Goal: Task Accomplishment & Management: Manage account settings

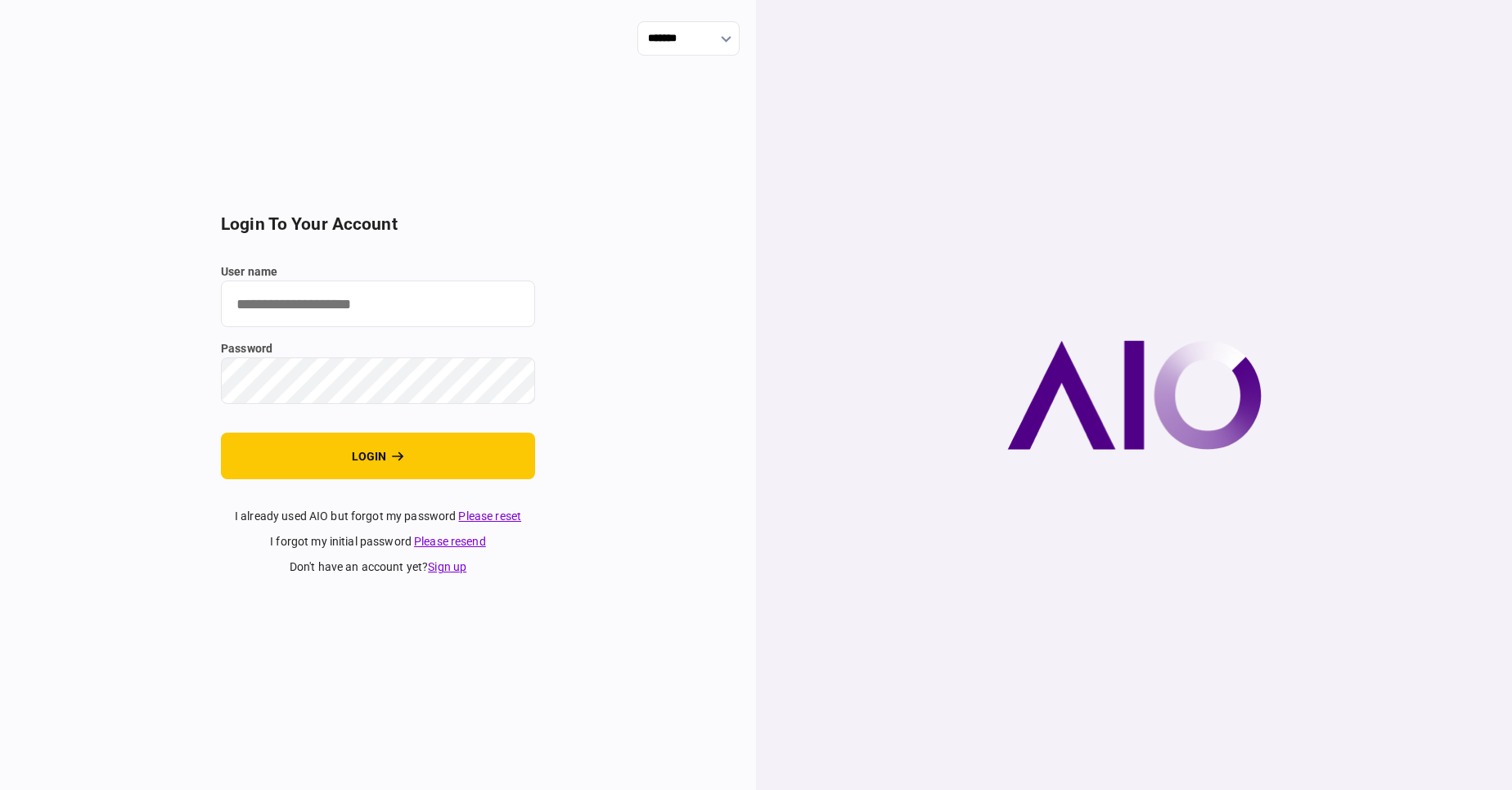
click at [314, 320] on input "user name" at bounding box center [377, 304] width 314 height 46
type input "****"
click at [221, 433] on button "login" at bounding box center [377, 456] width 314 height 46
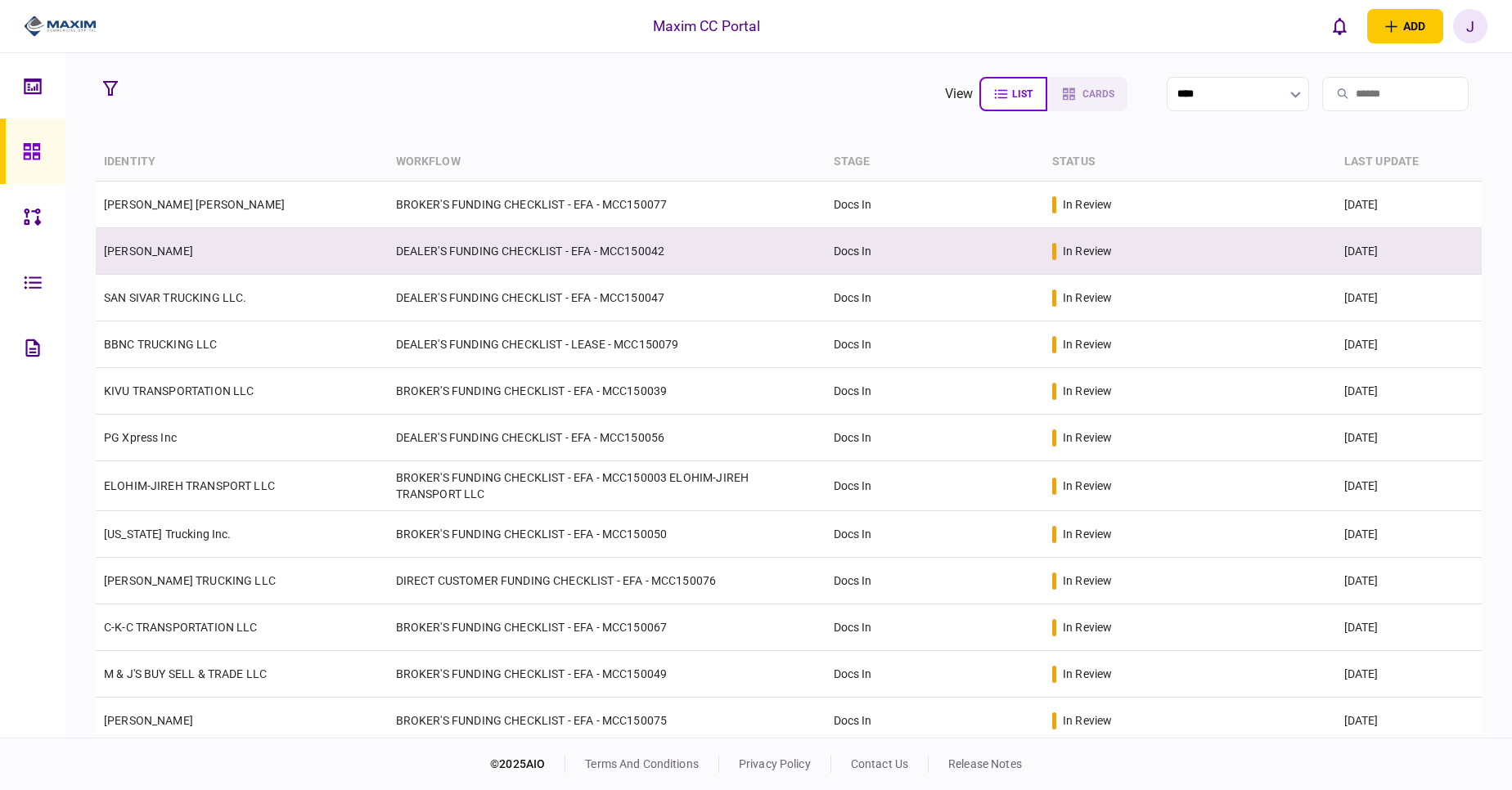
click at [181, 252] on link "[PERSON_NAME]" at bounding box center [148, 251] width 89 height 14
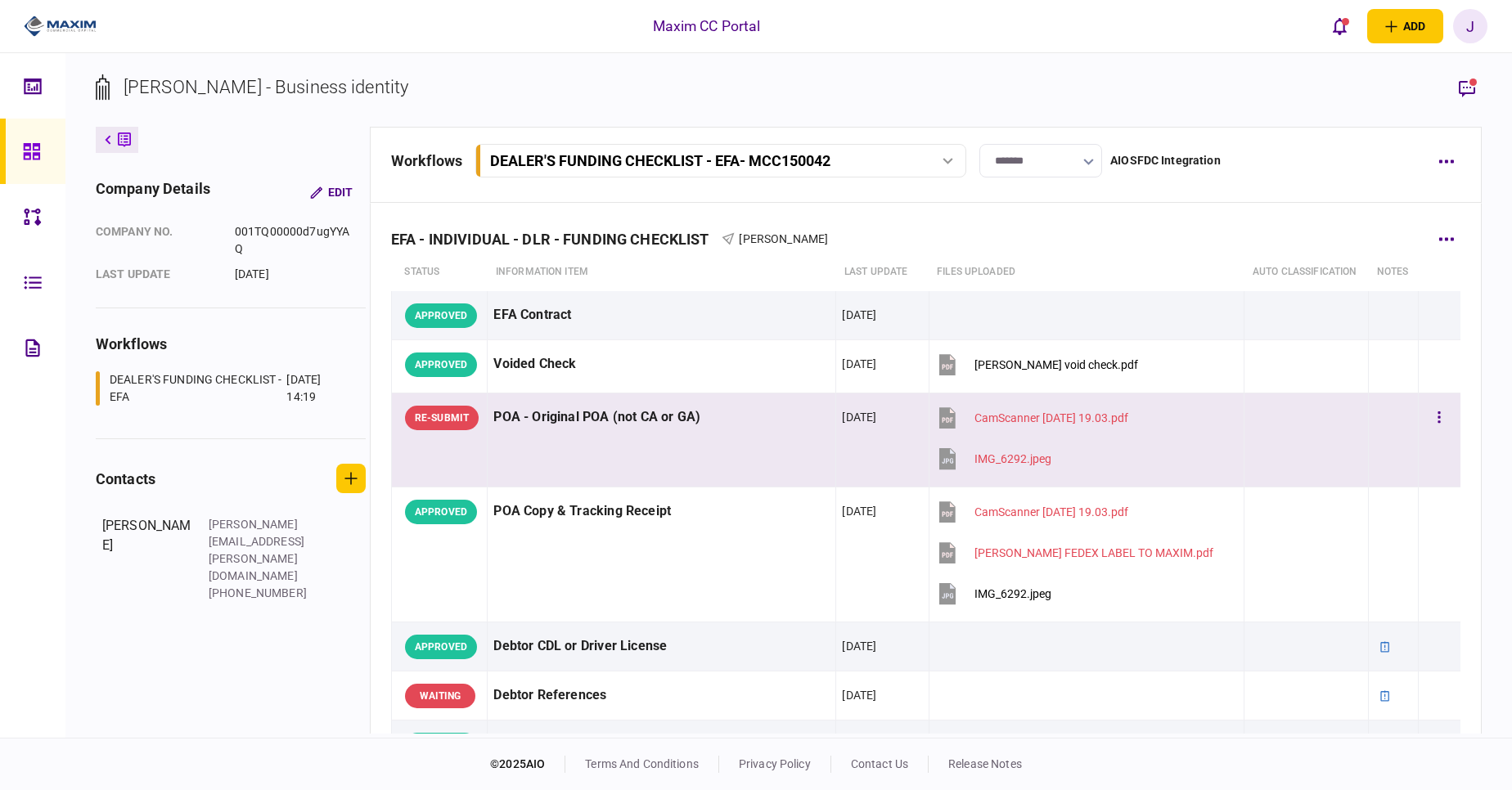
click at [837, 450] on td "[DATE]" at bounding box center [883, 440] width 93 height 94
click at [1470, 84] on rect "button" at bounding box center [1473, 82] width 8 height 8
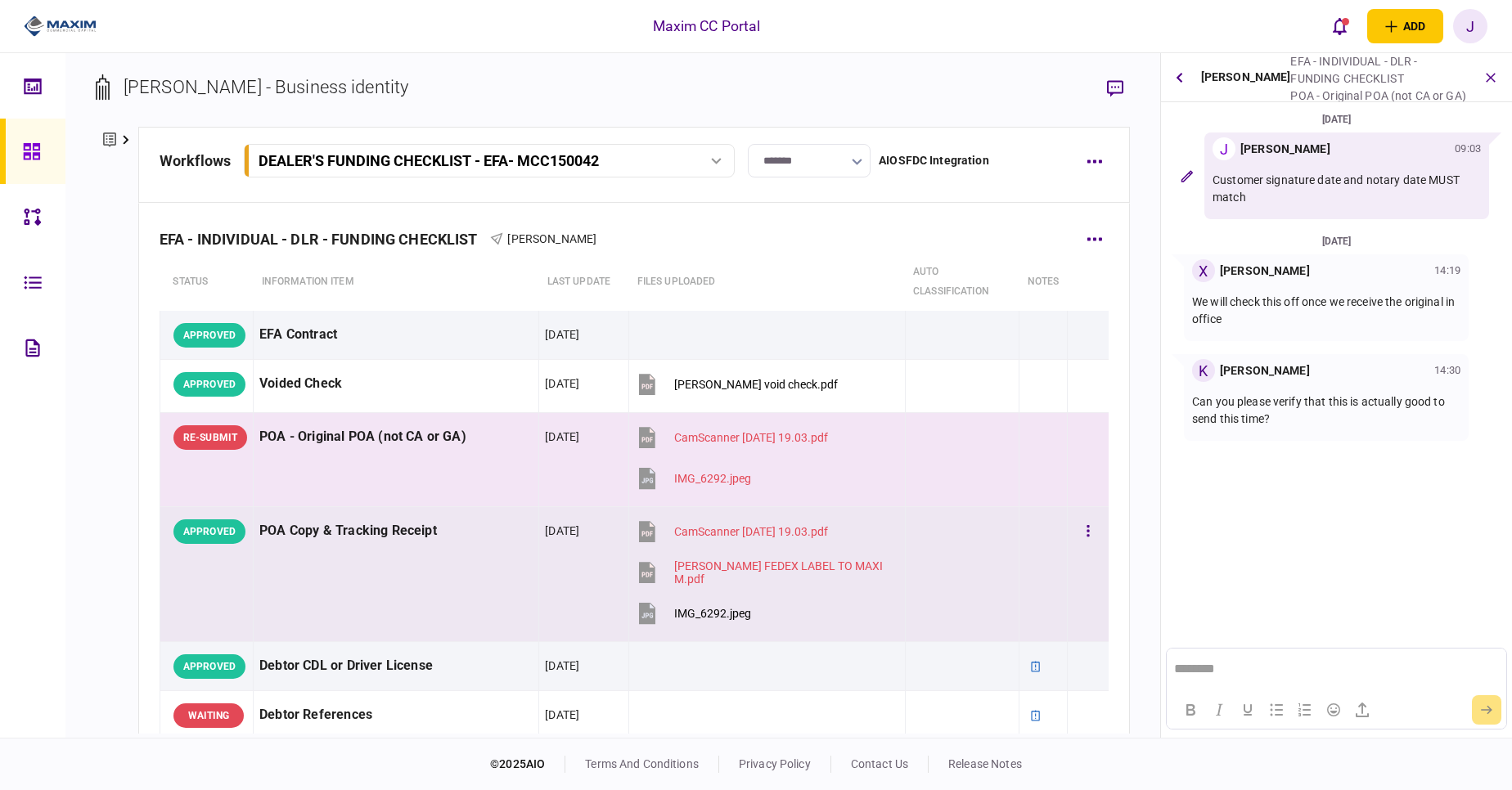
click at [416, 544] on div "POA Copy & Tracking Receipt" at bounding box center [396, 531] width 274 height 37
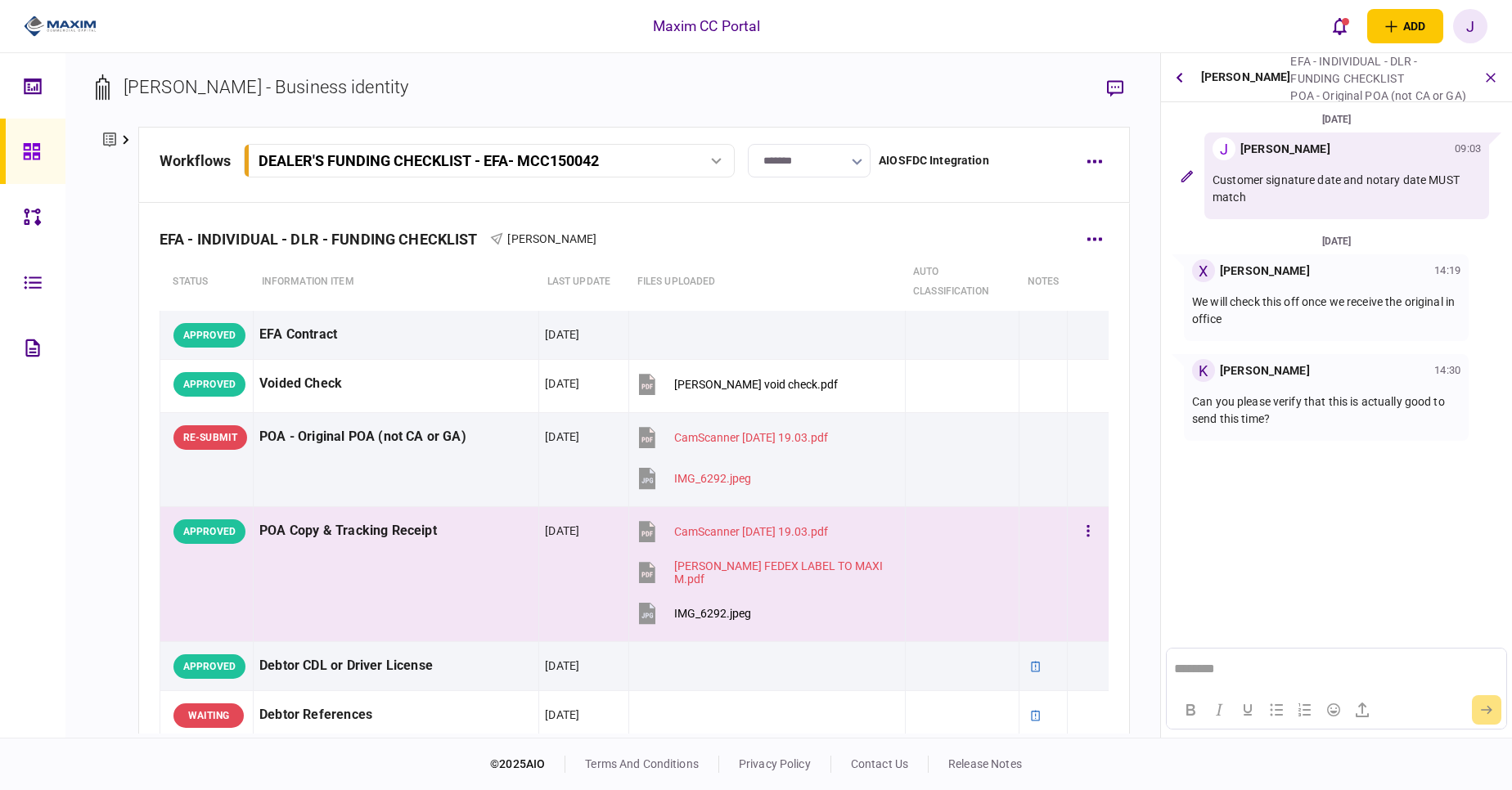
click at [397, 537] on div "POA Copy & Tracking Receipt" at bounding box center [396, 531] width 274 height 37
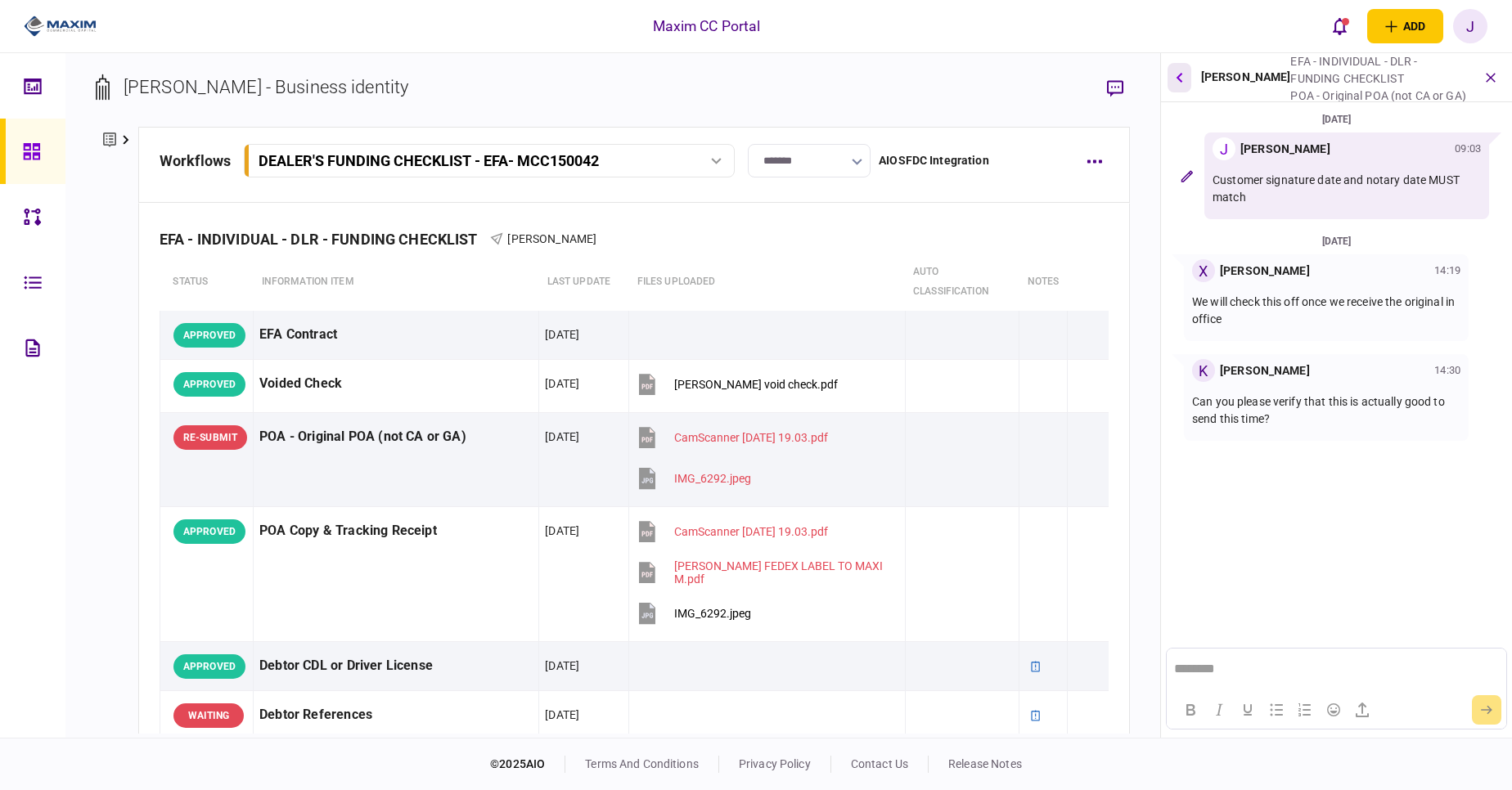
click at [1182, 80] on icon "button" at bounding box center [1179, 76] width 7 height 11
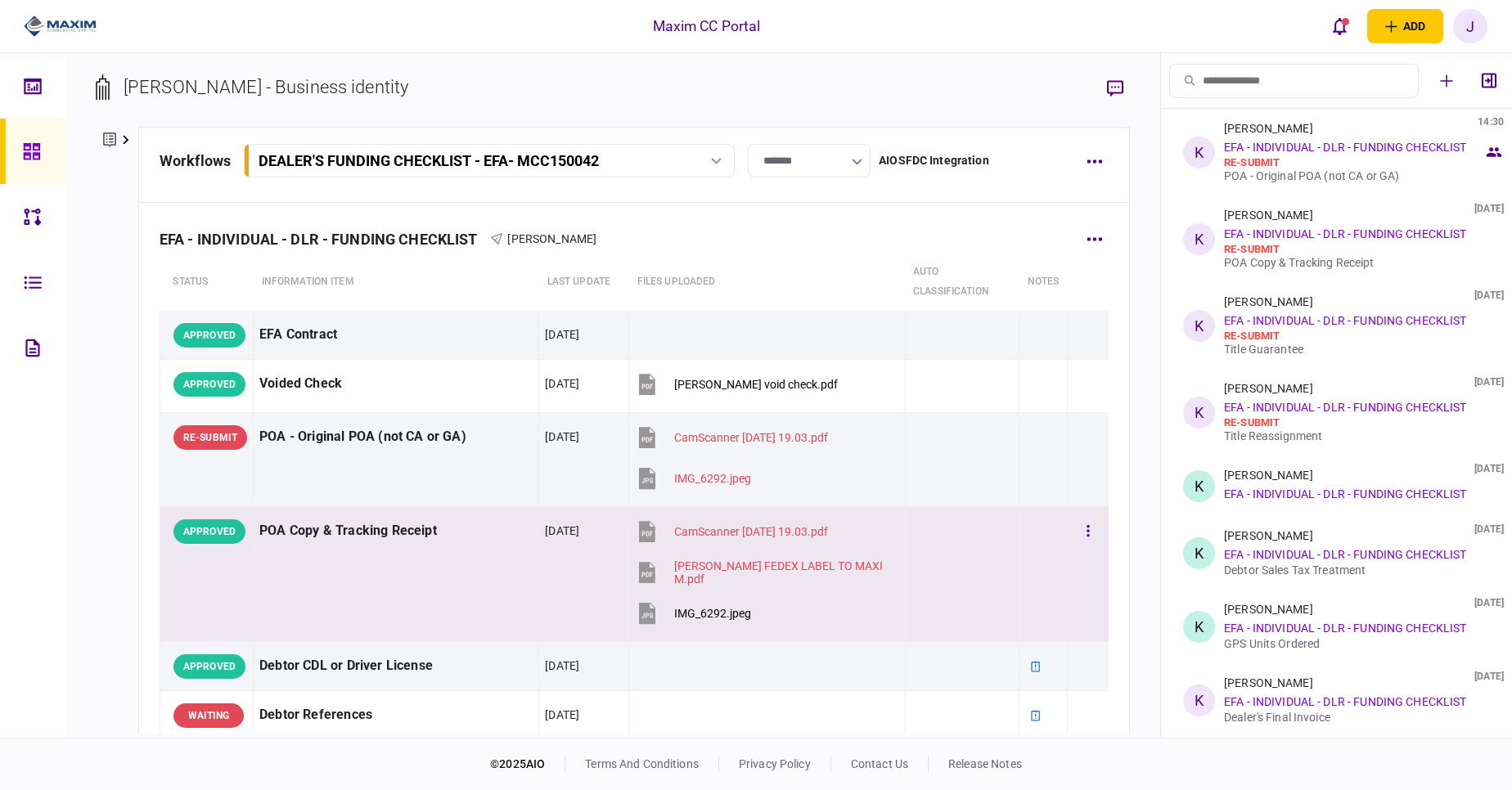
click at [353, 543] on div "POA Copy & Tracking Receipt" at bounding box center [396, 531] width 274 height 37
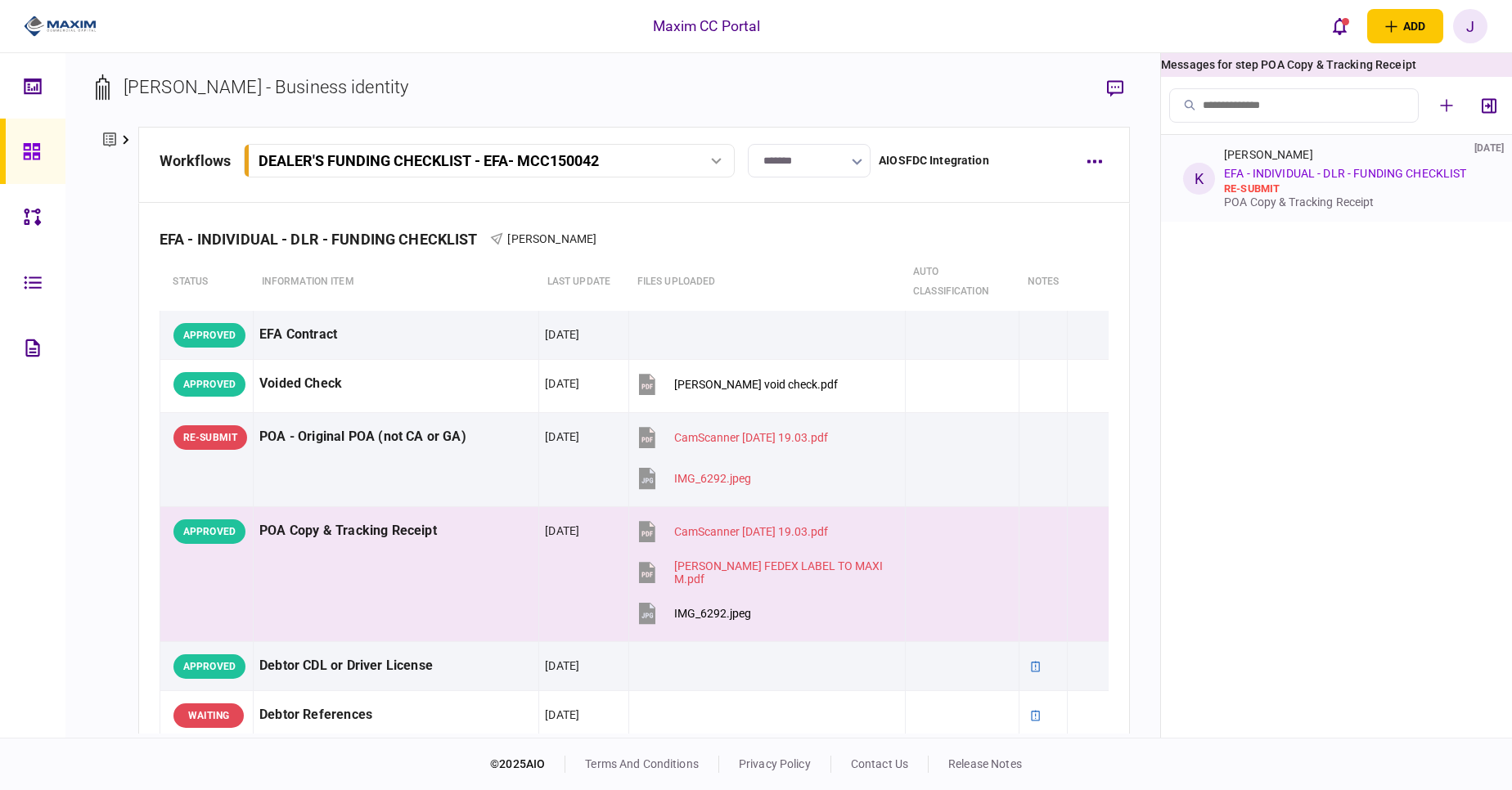
click at [1342, 189] on div "re-submit" at bounding box center [1354, 190] width 259 height 14
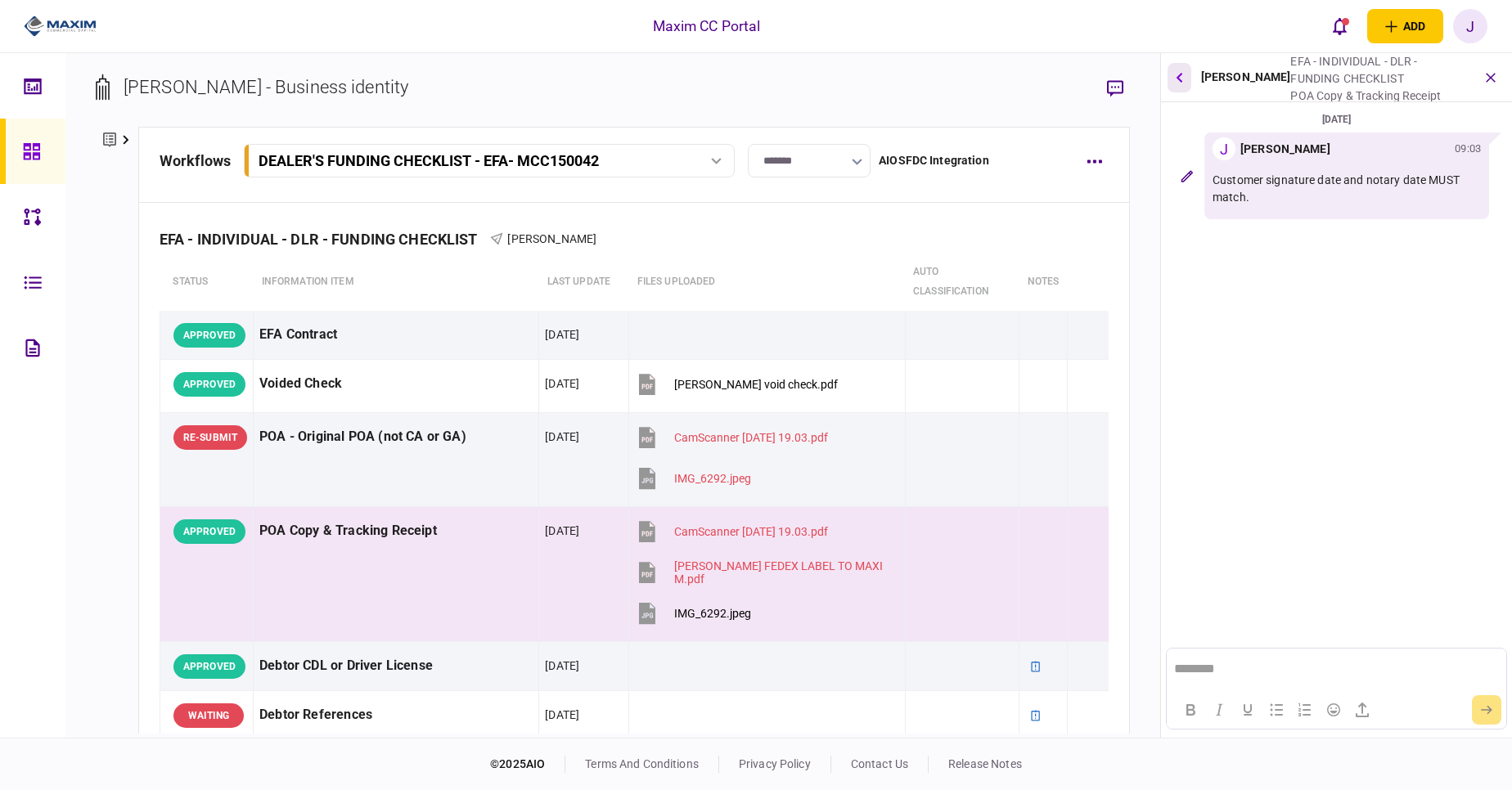
click at [1176, 77] on button "button" at bounding box center [1179, 77] width 24 height 29
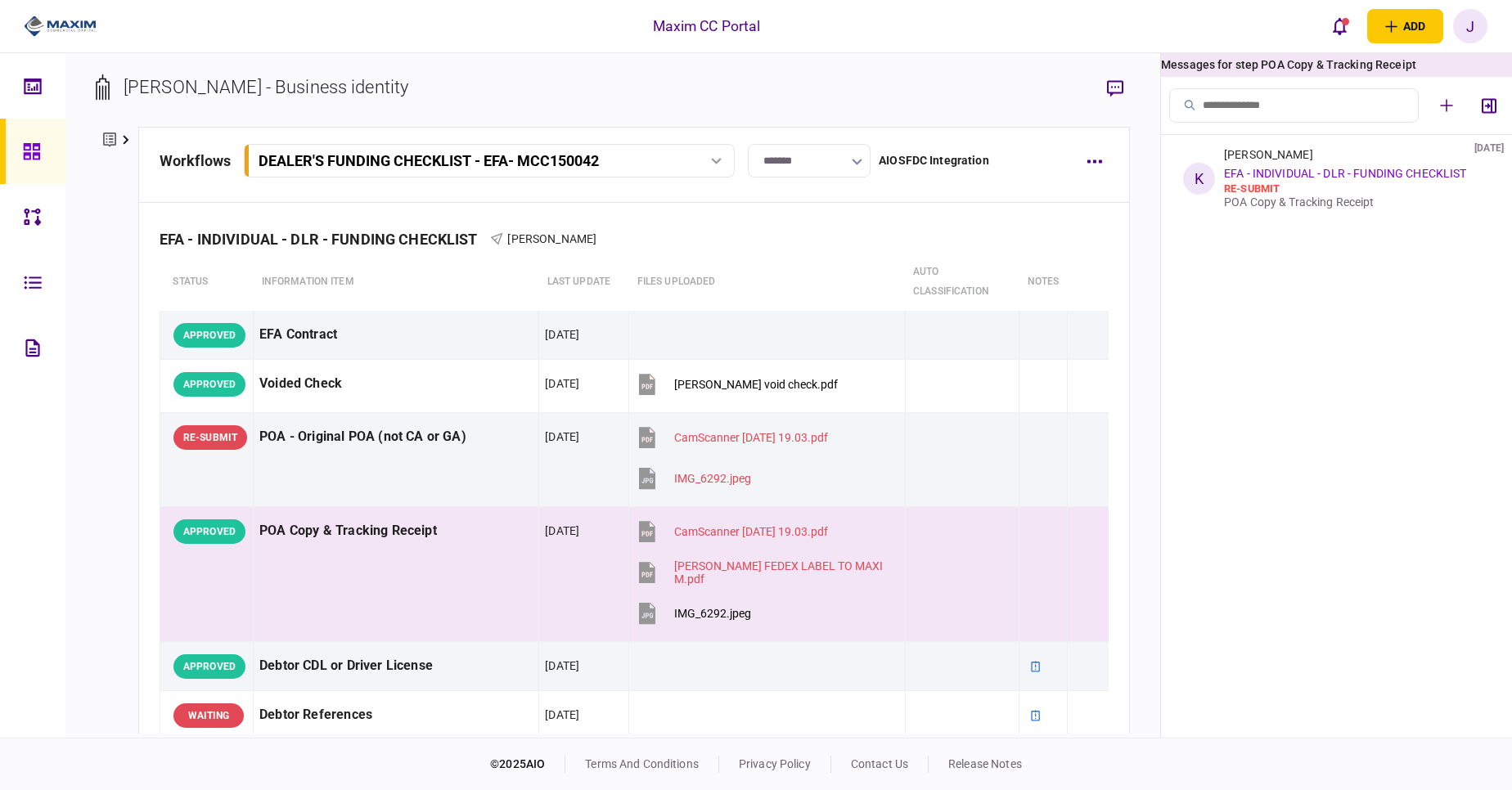
click at [37, 353] on icon at bounding box center [33, 347] width 18 height 18
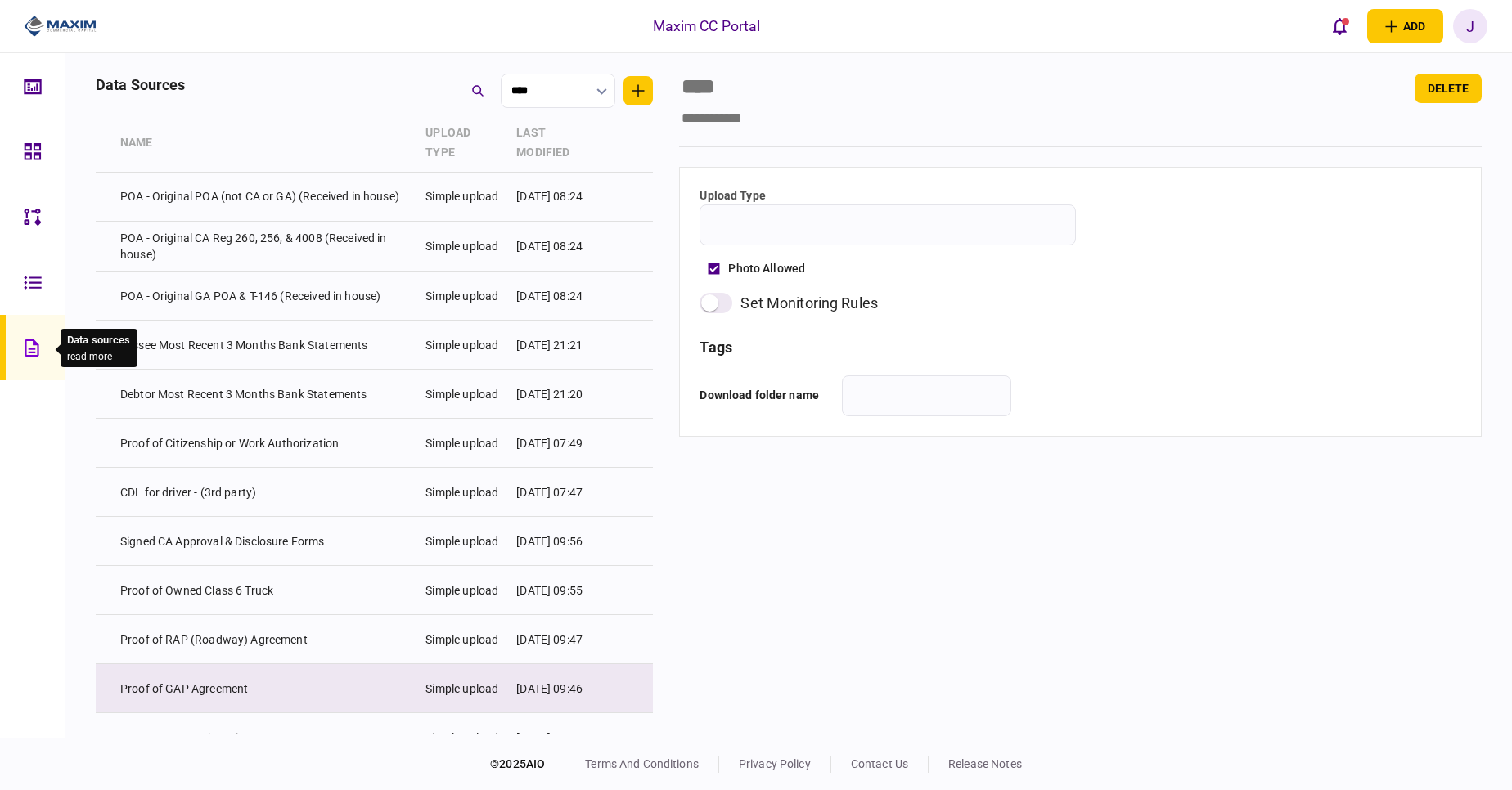
type input "**********"
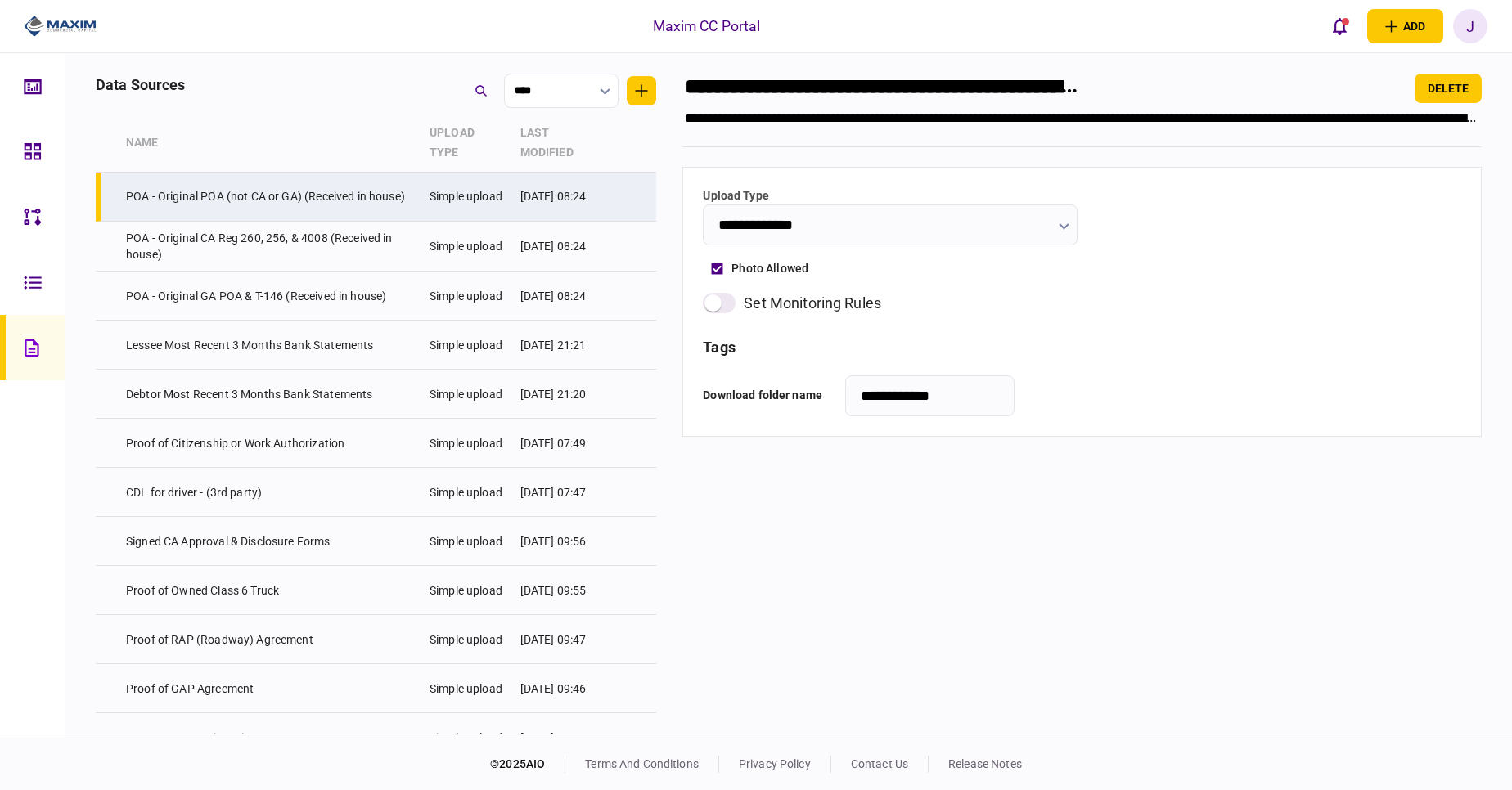
click at [35, 134] on div at bounding box center [37, 152] width 26 height 66
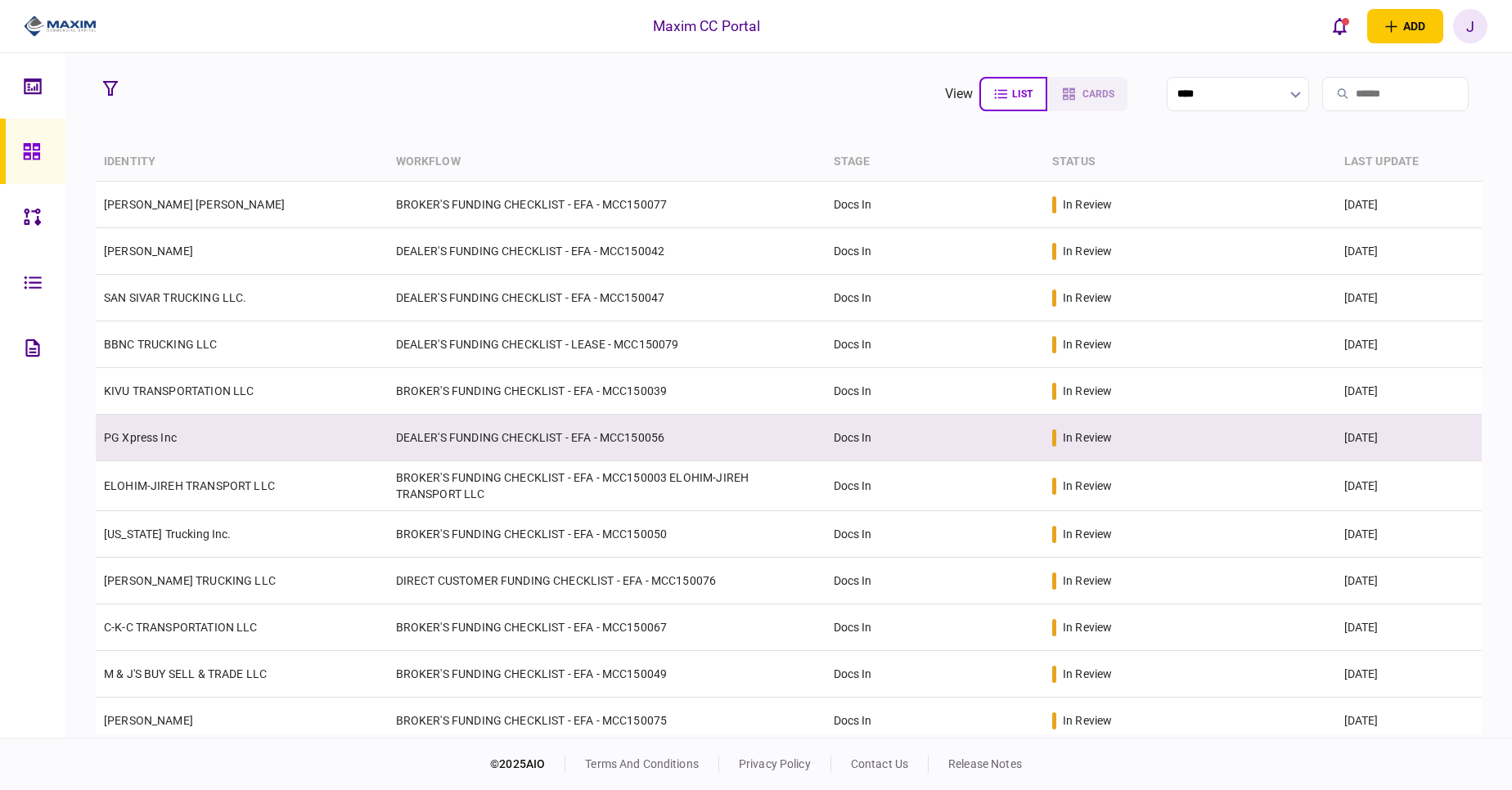
click at [165, 449] on td "PG Xpress Inc" at bounding box center [242, 438] width 292 height 46
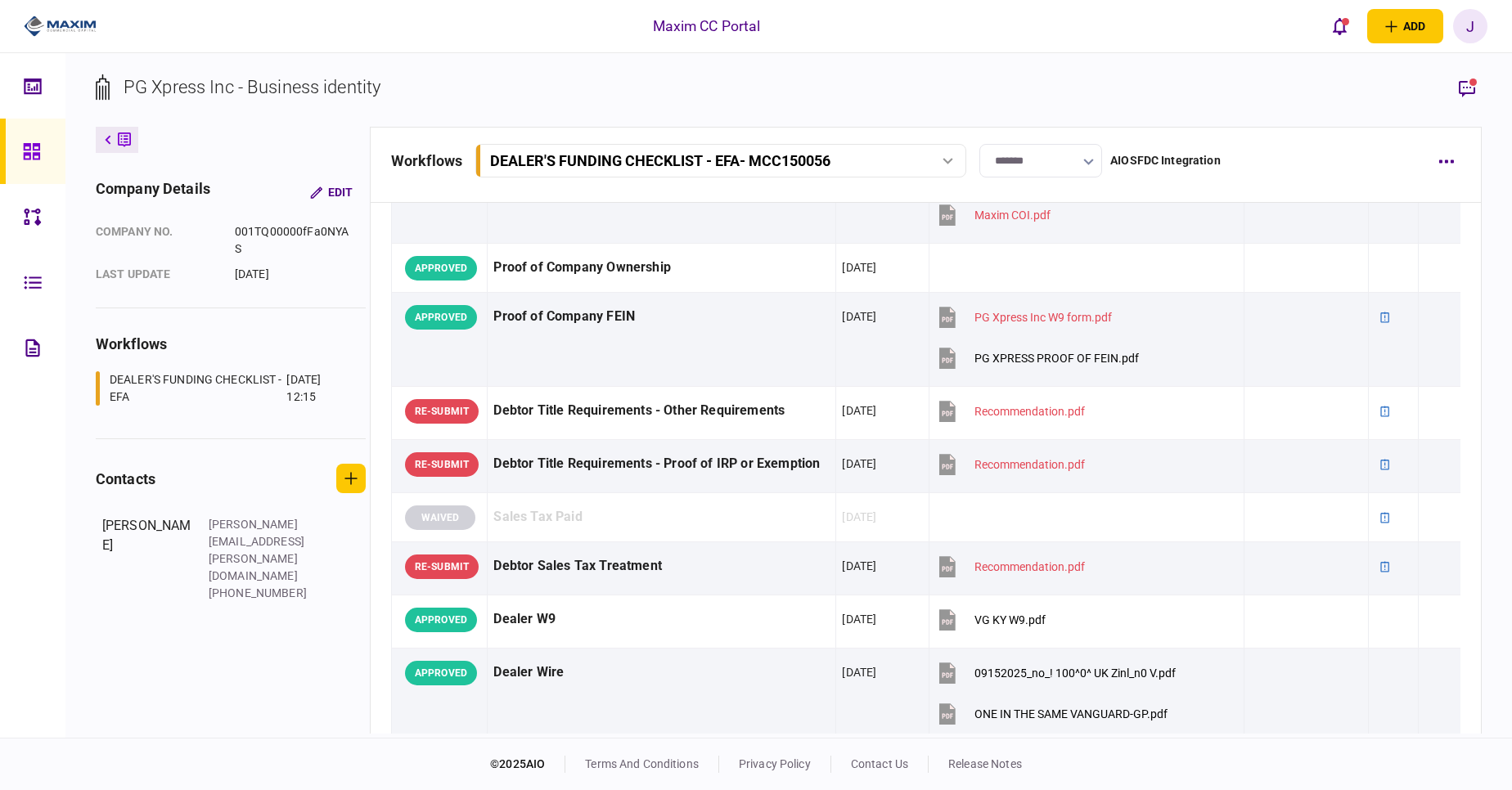
scroll to position [1034, 0]
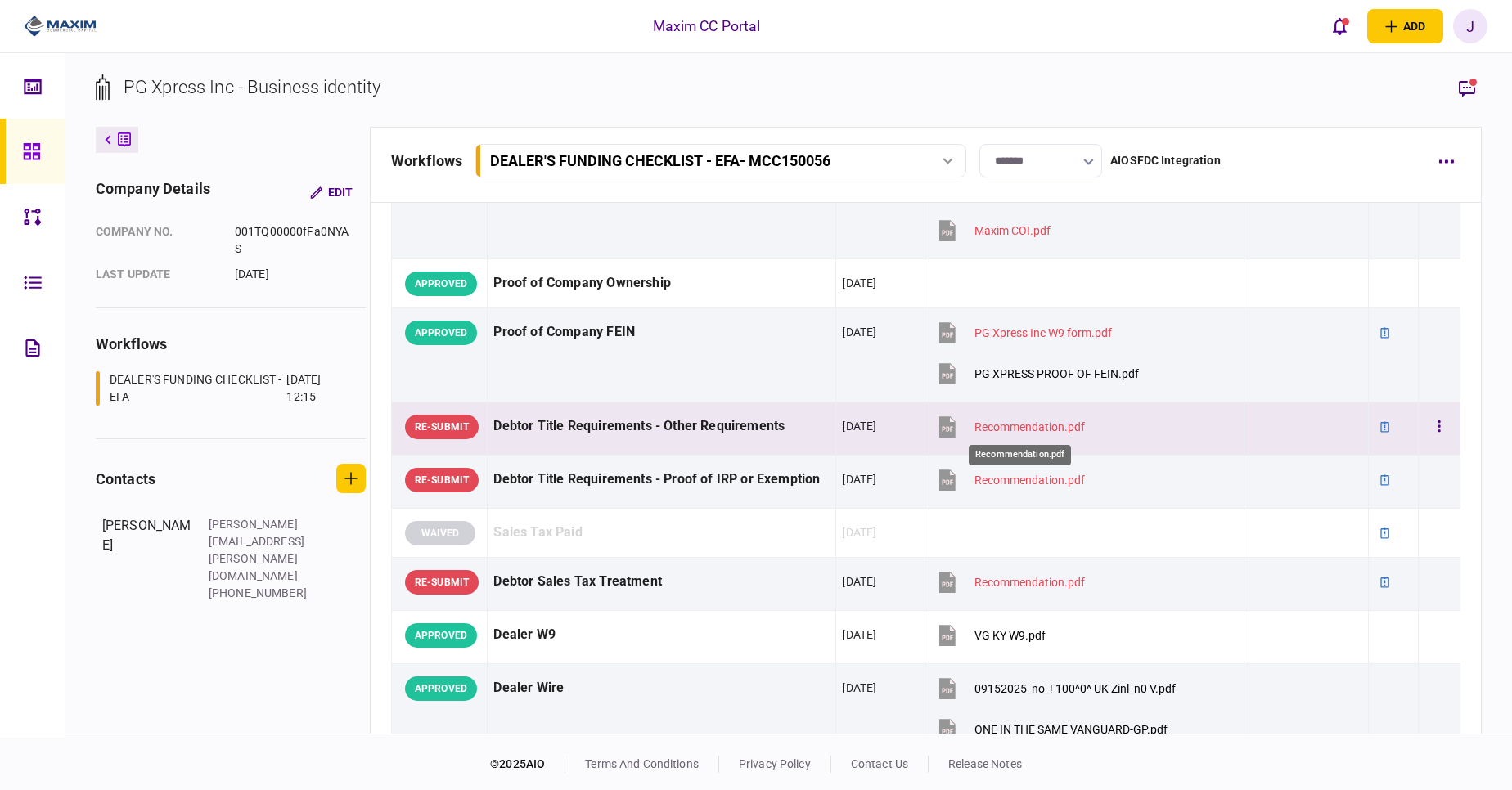
click at [1013, 423] on div "Recommendation.pdf" at bounding box center [1030, 427] width 110 height 14
click at [1425, 430] on button "button" at bounding box center [1439, 426] width 29 height 29
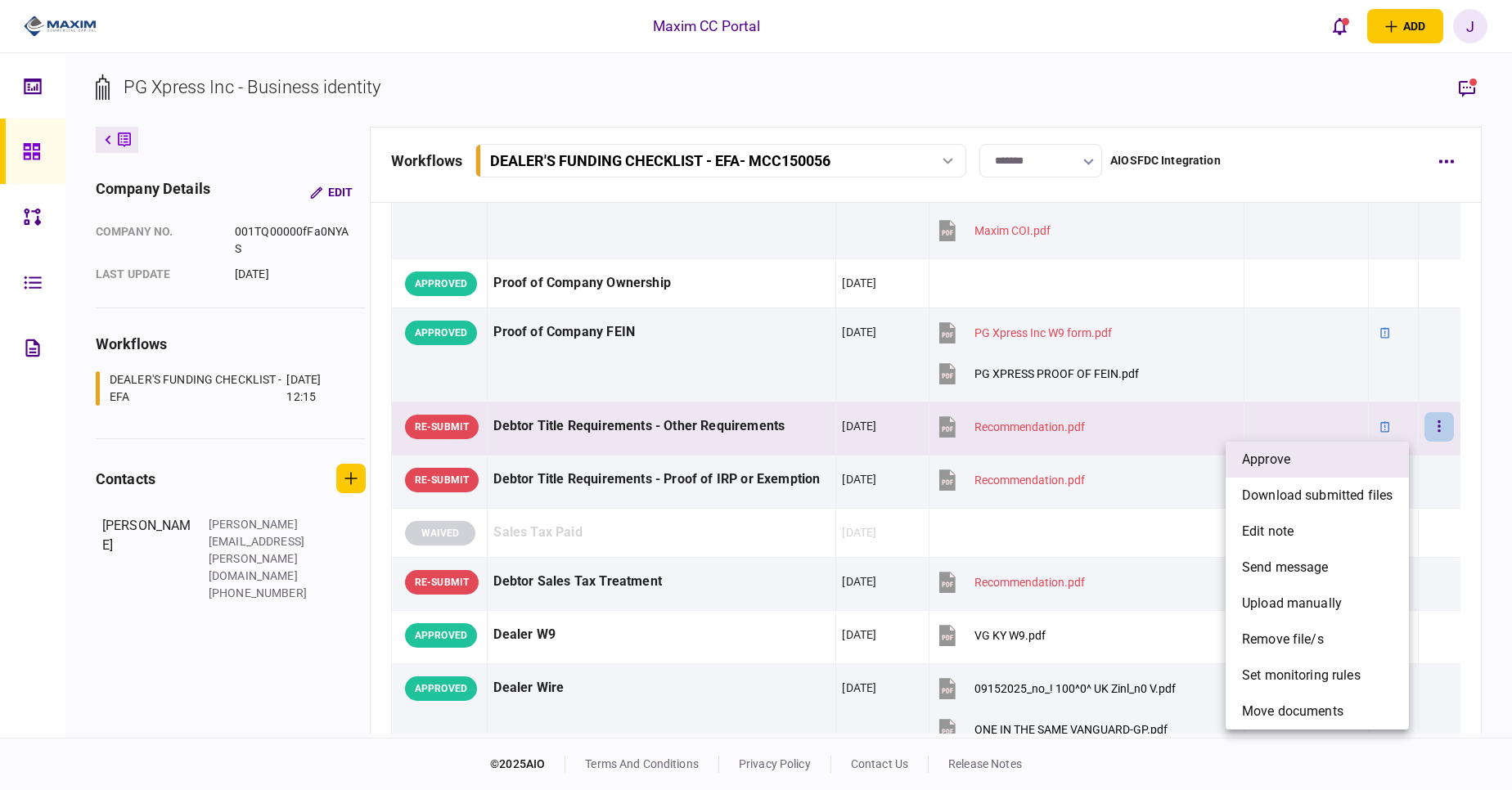
click at [1326, 465] on li "approve" at bounding box center [1318, 459] width 184 height 36
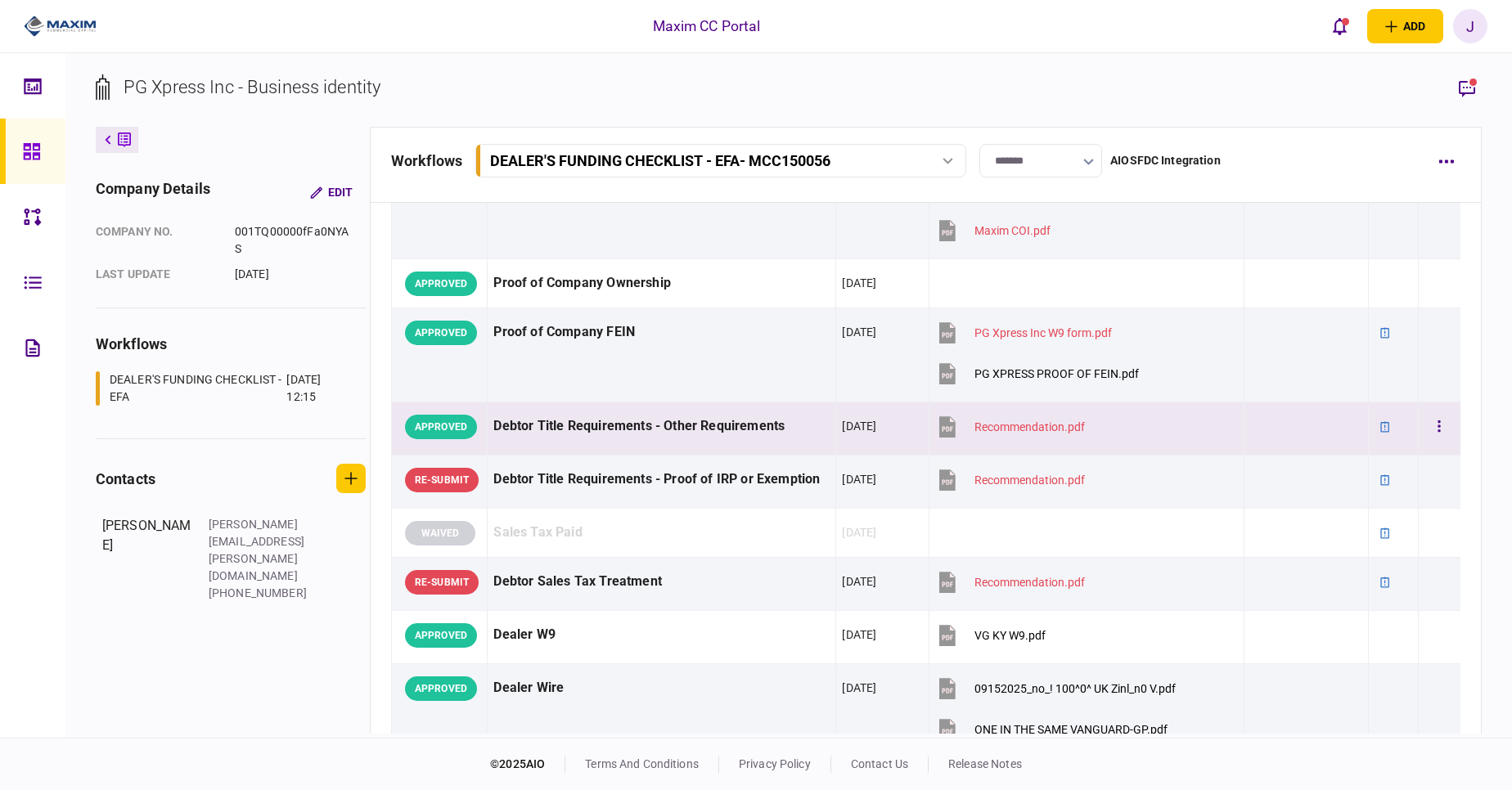
click at [1152, 412] on section "Recommendation.pdf" at bounding box center [1079, 428] width 286 height 41
click at [1470, 84] on icon "button" at bounding box center [1467, 89] width 16 height 17
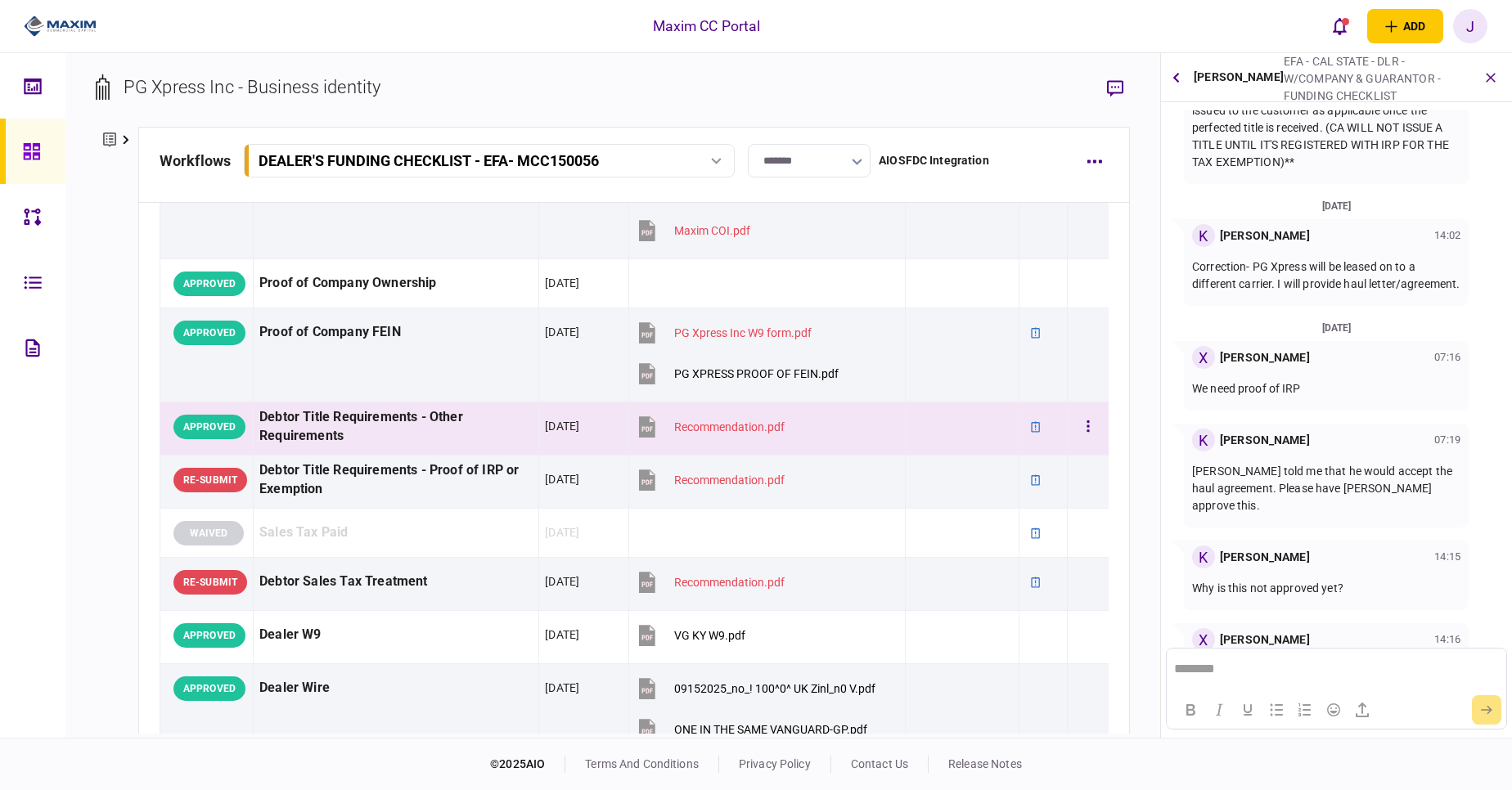
scroll to position [339, 0]
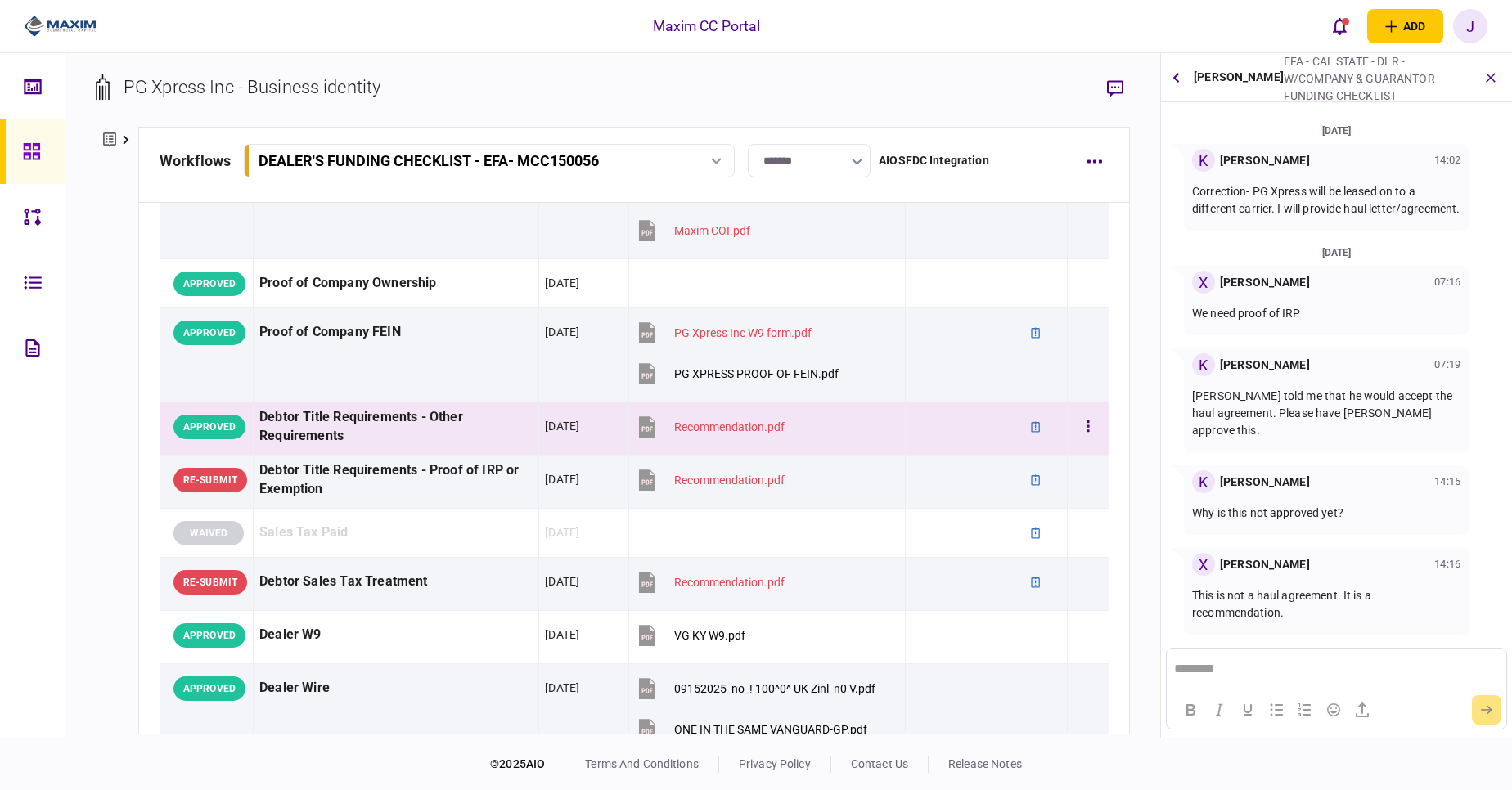
click at [488, 440] on div "Debtor Title Requirements - Other Requirements" at bounding box center [396, 426] width 274 height 38
click at [741, 417] on button "Recommendation.pdf" at bounding box center [710, 426] width 150 height 37
click at [1074, 419] on button "button" at bounding box center [1088, 426] width 29 height 29
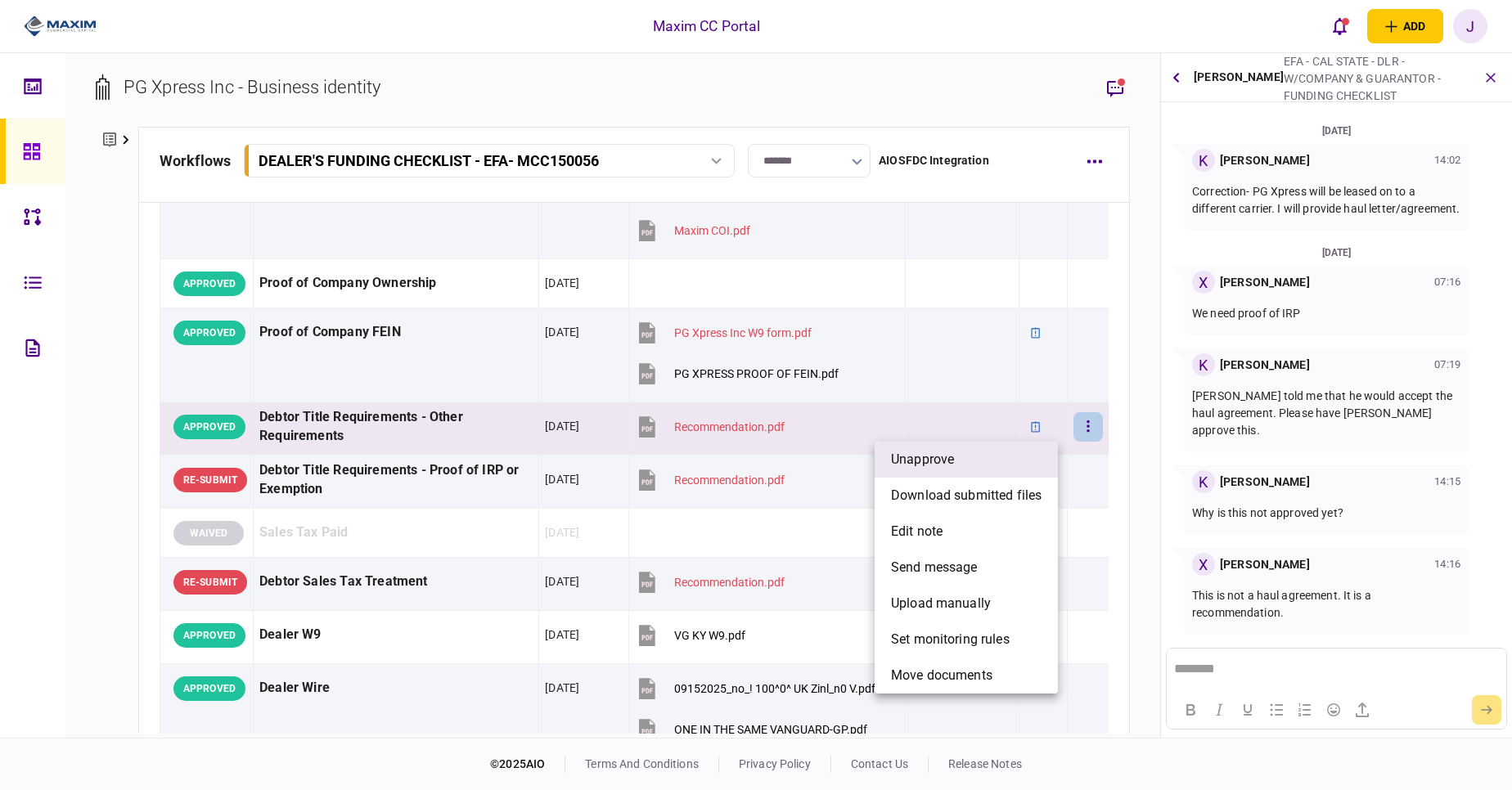
click at [956, 460] on li "unapprove" at bounding box center [966, 459] width 184 height 36
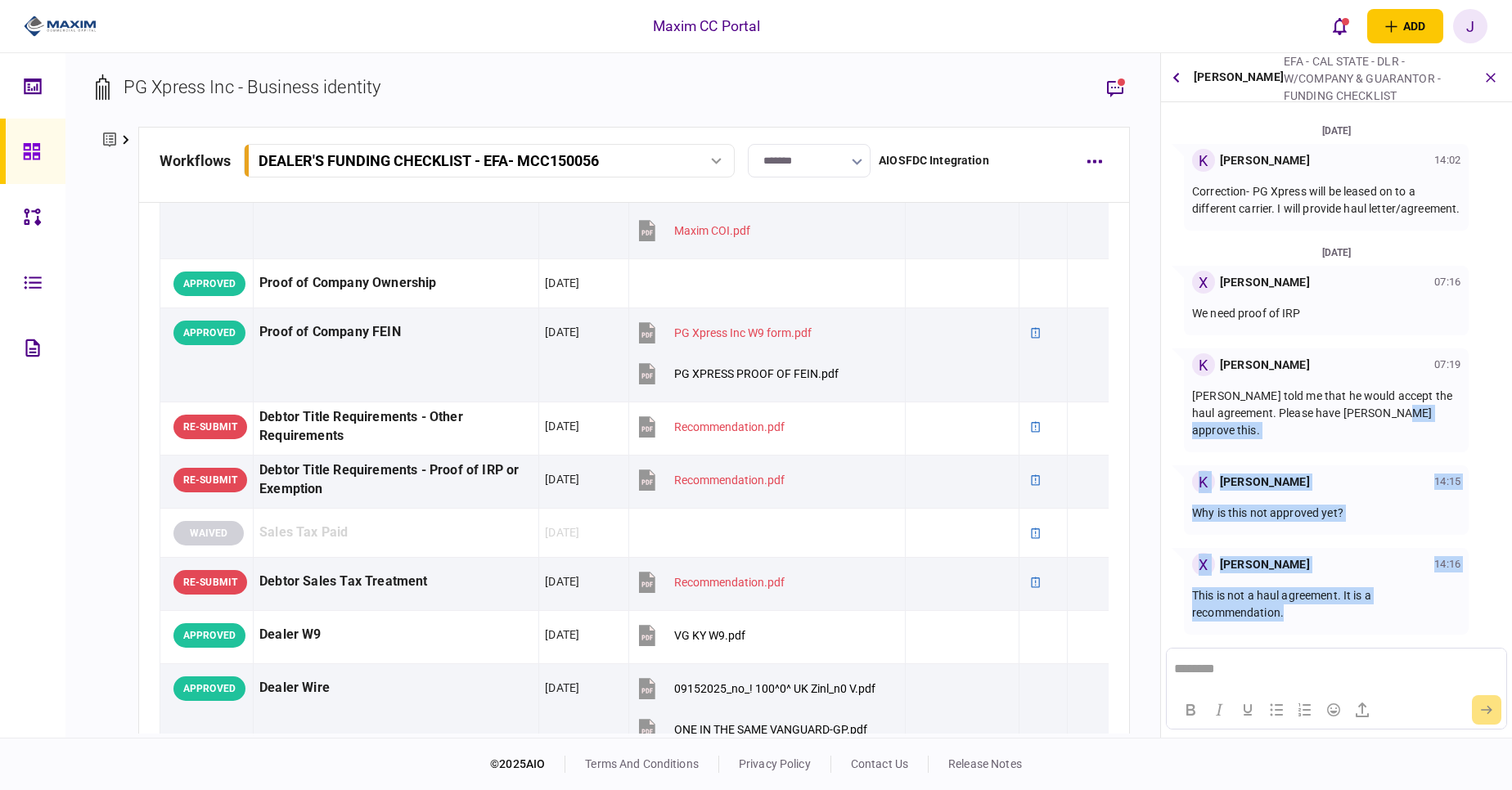
drag, startPoint x: 1506, startPoint y: 451, endPoint x: 1504, endPoint y: 611, distance: 160.0
click at [1504, 611] on section "15 Sep 2025 C Christina Gray 10:04 •Prior to titling must have CA VIN inspectio…" at bounding box center [1336, 379] width 351 height 538
drag, startPoint x: 1504, startPoint y: 611, endPoint x: 1383, endPoint y: 575, distance: 126.2
click at [1383, 575] on div "X Xiomara Rodriguez 14:16" at bounding box center [1326, 565] width 268 height 23
click at [1342, 488] on div "K Kevin Ratliff 14:15" at bounding box center [1326, 482] width 268 height 23
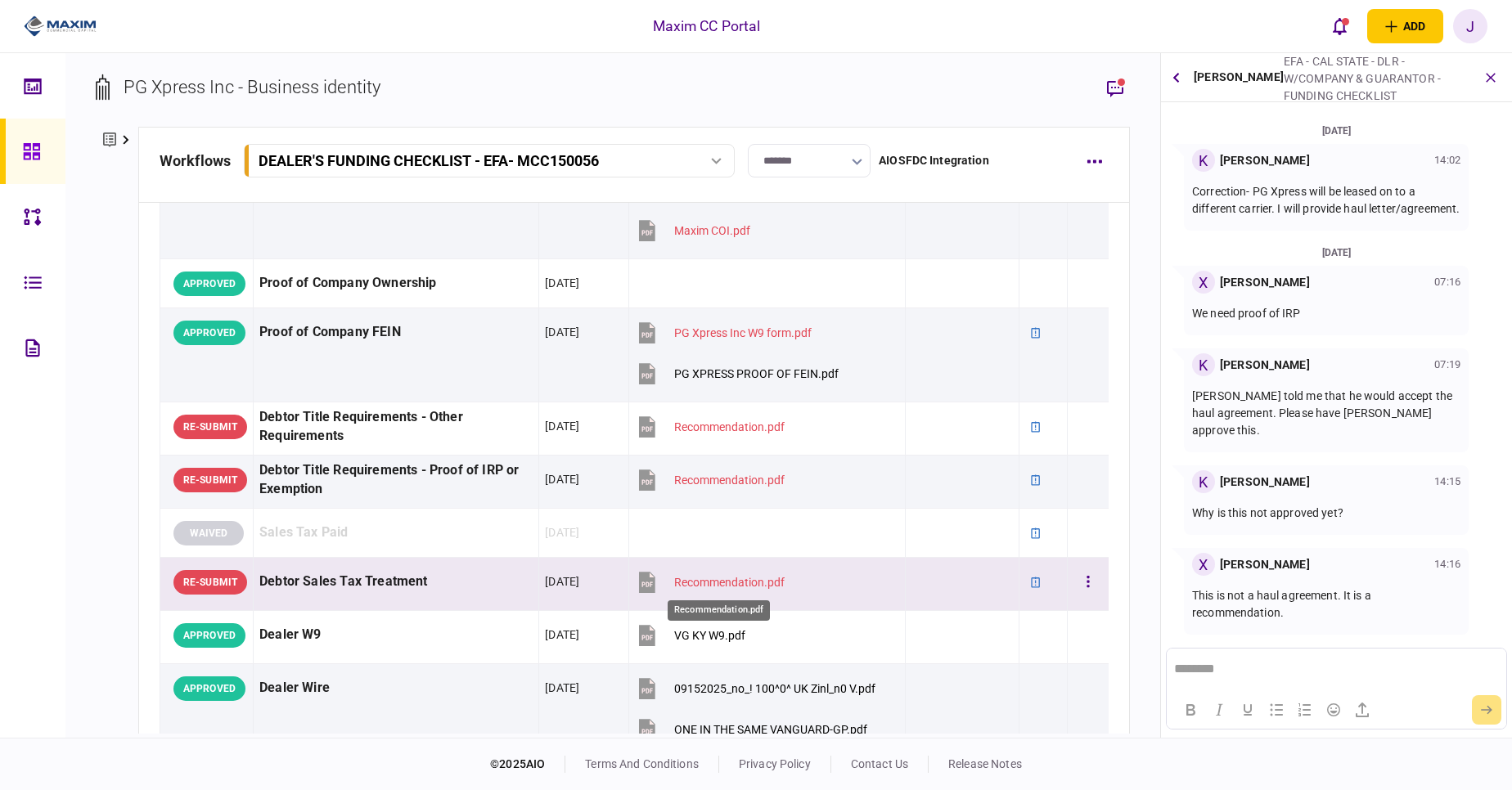
click at [681, 576] on div "Recommendation.pdf" at bounding box center [729, 583] width 110 height 14
